Goal: Information Seeking & Learning: Learn about a topic

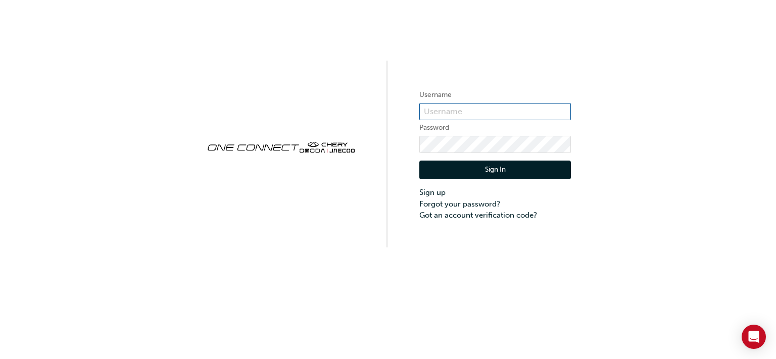
click at [433, 108] on input "text" at bounding box center [494, 111] width 151 height 17
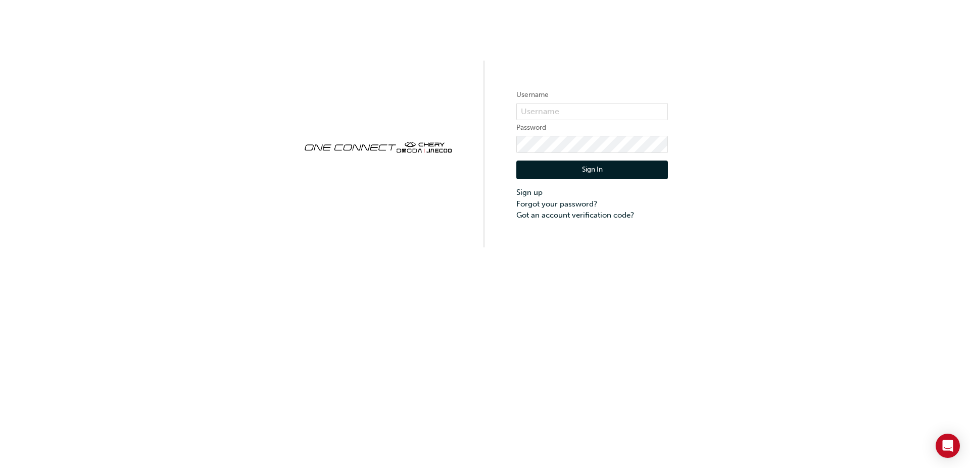
click at [599, 129] on label "Password" at bounding box center [591, 128] width 151 height 12
click at [597, 116] on input "text" at bounding box center [591, 111] width 151 height 17
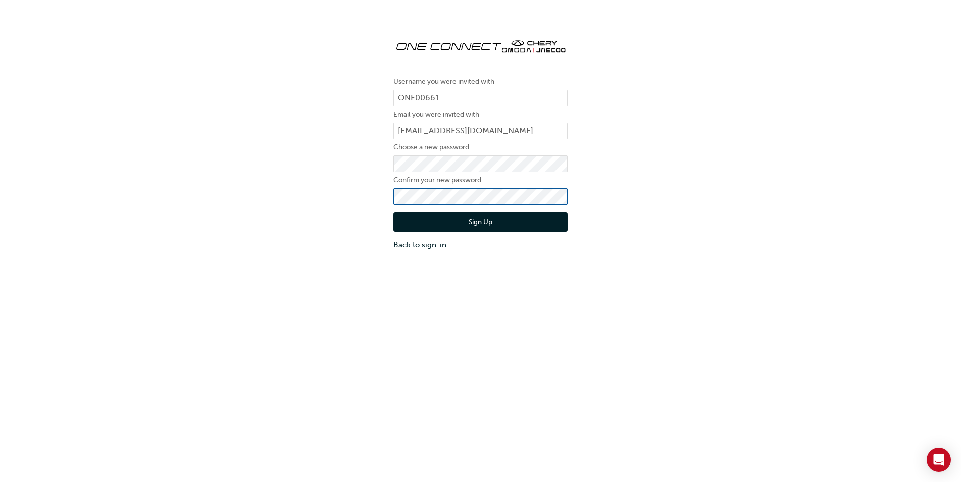
click button "Sign Up" at bounding box center [480, 222] width 174 height 19
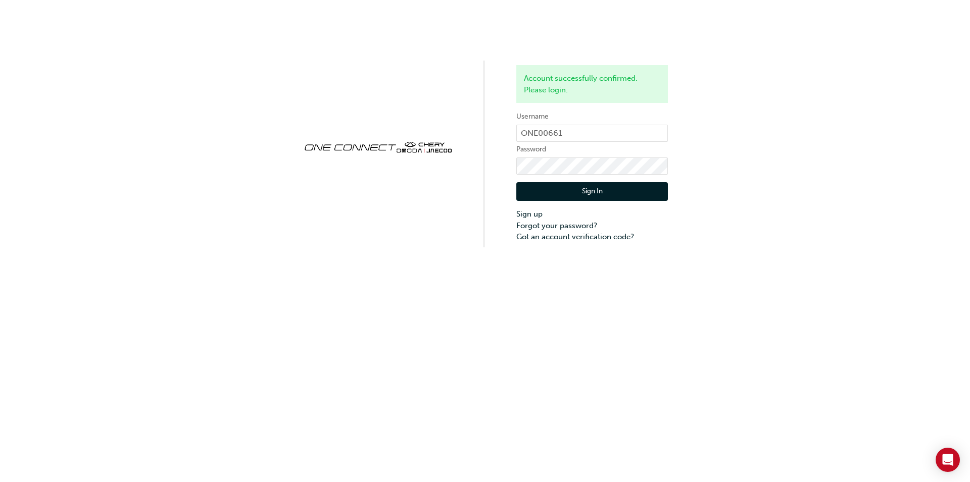
click at [593, 185] on button "Sign In" at bounding box center [591, 191] width 151 height 19
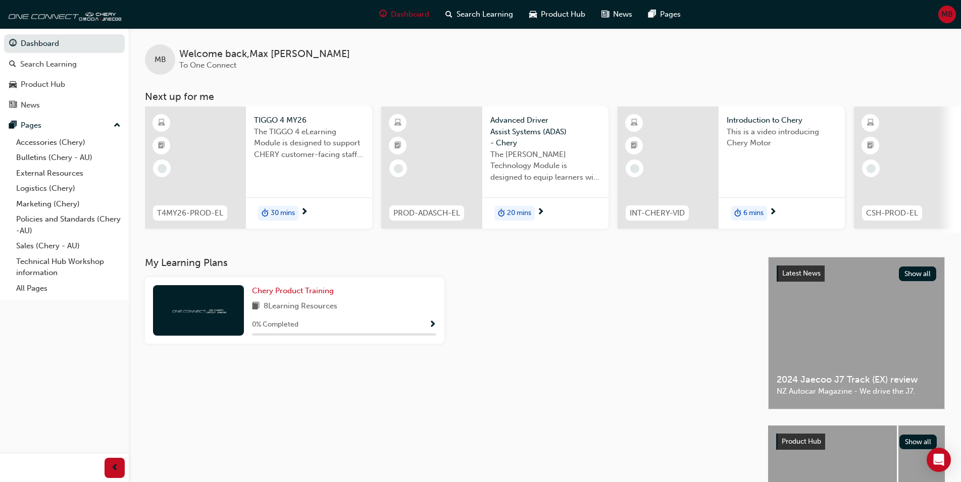
click at [947, 16] on span "MB" at bounding box center [947, 15] width 12 height 12
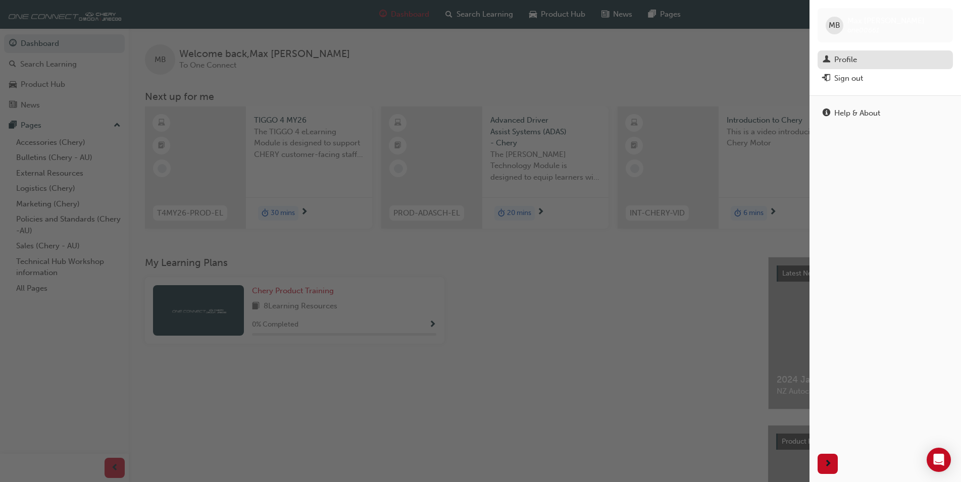
click at [854, 66] on div "Profile" at bounding box center [885, 60] width 125 height 13
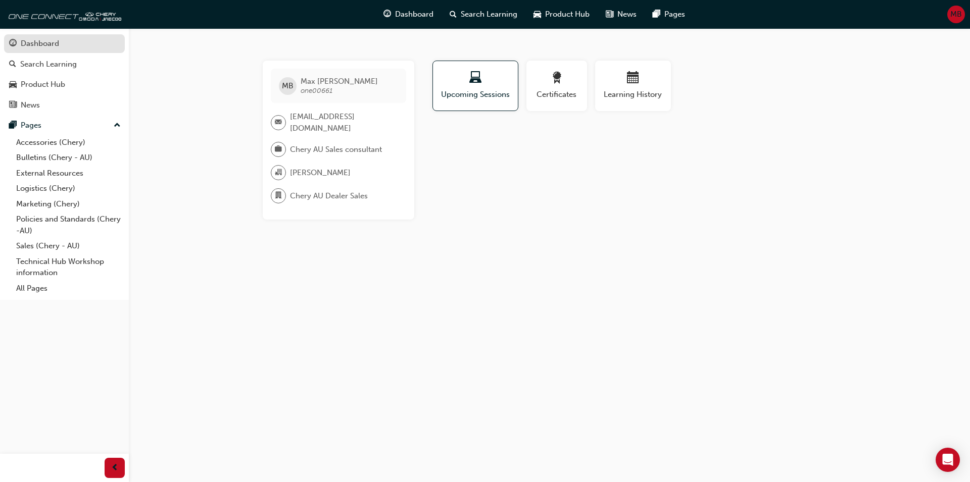
click at [50, 41] on div "Dashboard" at bounding box center [40, 44] width 38 height 12
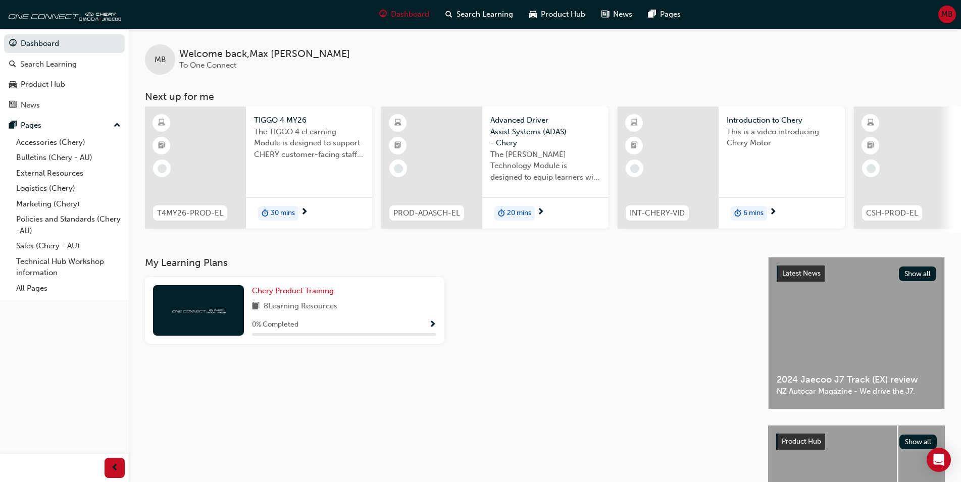
click at [956, 12] on div "Dashboard Search Learning Product Hub News Pages MB" at bounding box center [480, 14] width 961 height 29
click at [951, 12] on span "MB" at bounding box center [947, 15] width 12 height 12
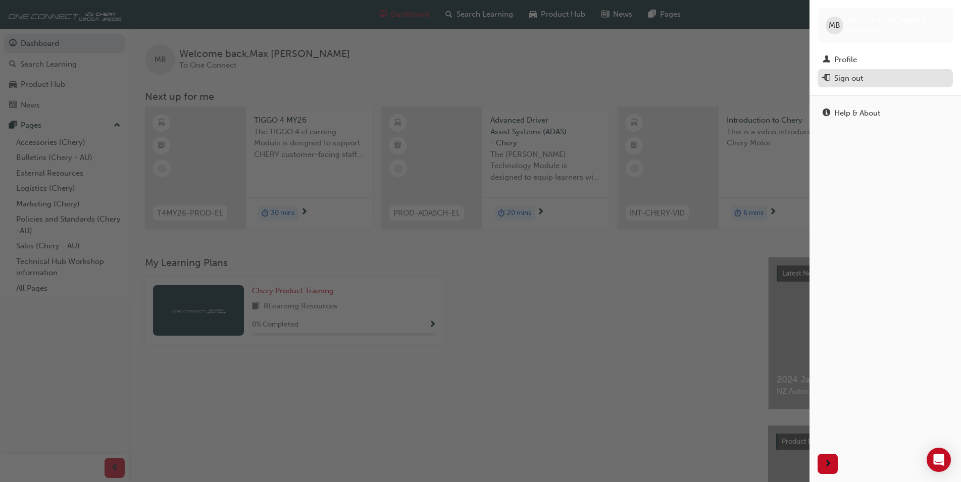
click at [874, 76] on div "Sign out" at bounding box center [885, 78] width 125 height 13
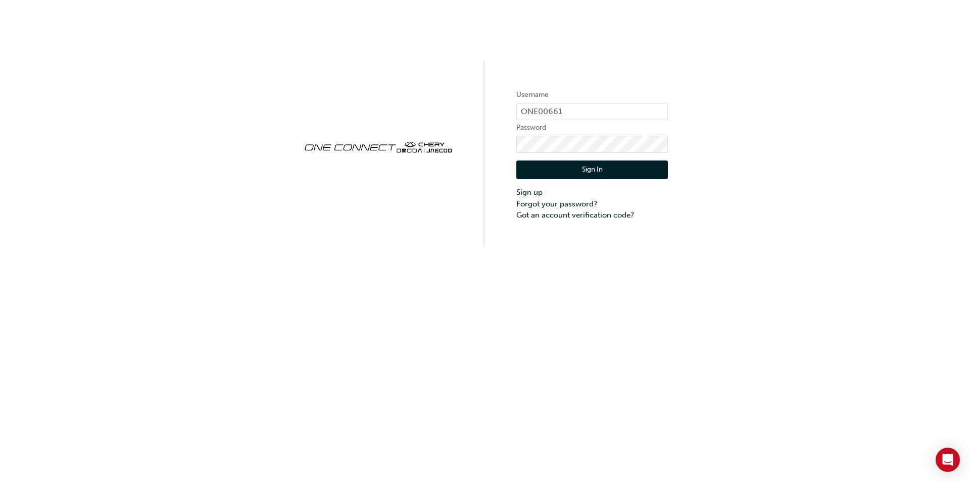
click at [630, 168] on button "Sign In" at bounding box center [591, 170] width 151 height 19
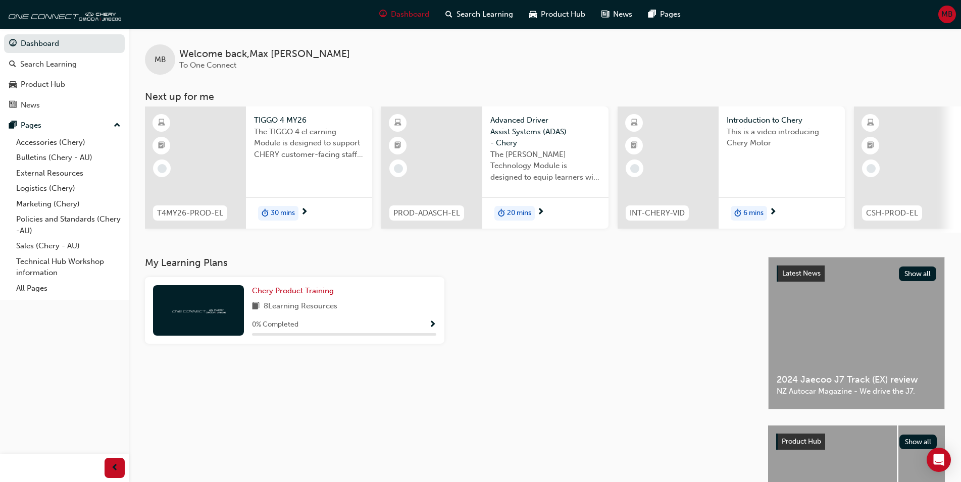
click at [290, 142] on span "The TIGGO 4 eLearning Module is designed to support CHERY customer-facing staff…" at bounding box center [309, 143] width 110 height 34
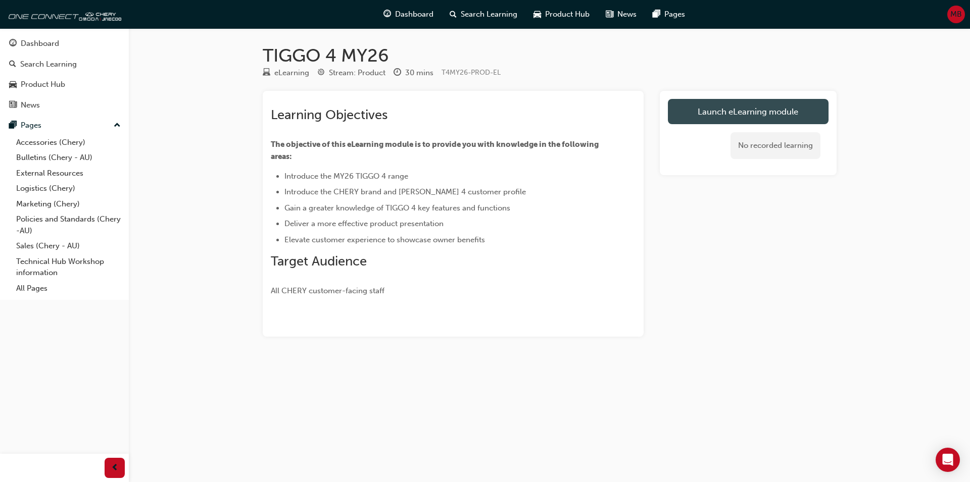
click at [734, 106] on link "Launch eLearning module" at bounding box center [748, 111] width 161 height 25
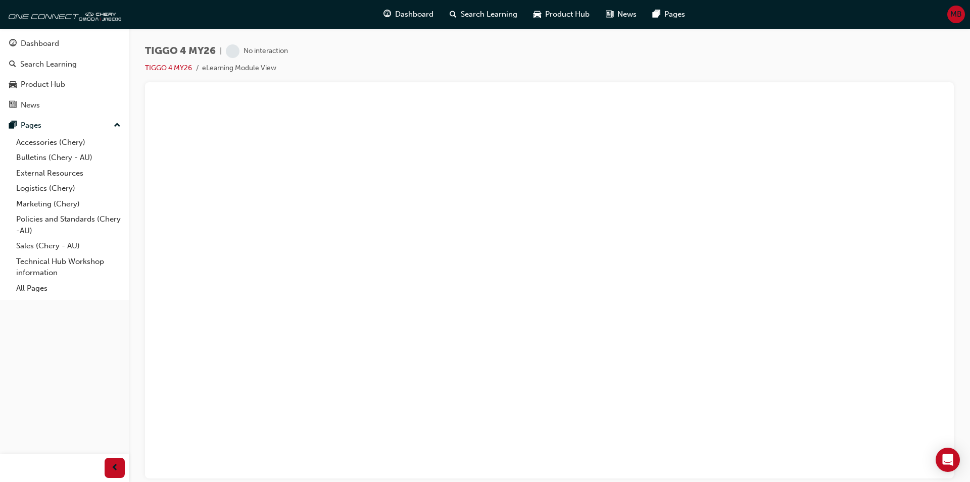
click at [725, 24] on div "Dashboard Search Learning Product Hub News Pages MB" at bounding box center [485, 14] width 970 height 29
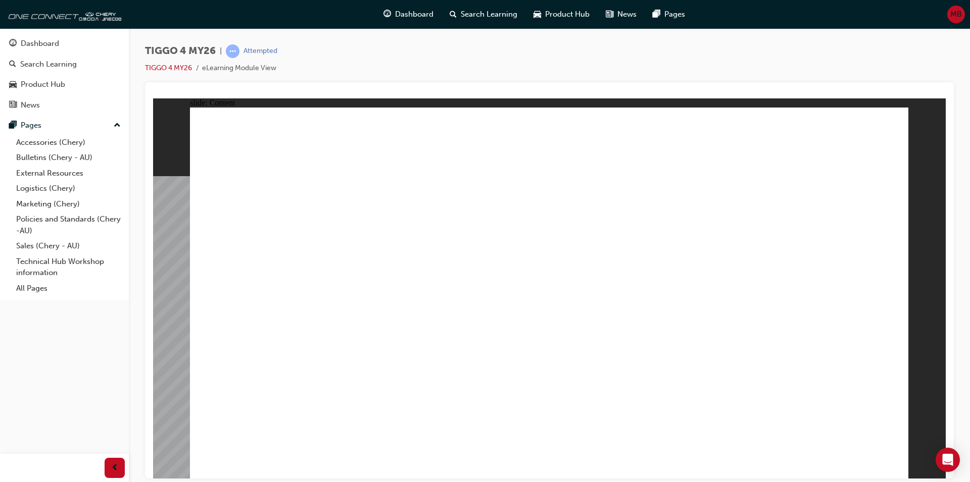
drag, startPoint x: 308, startPoint y: 286, endPoint x: 297, endPoint y: 267, distance: 22.4
